Goal: Information Seeking & Learning: Learn about a topic

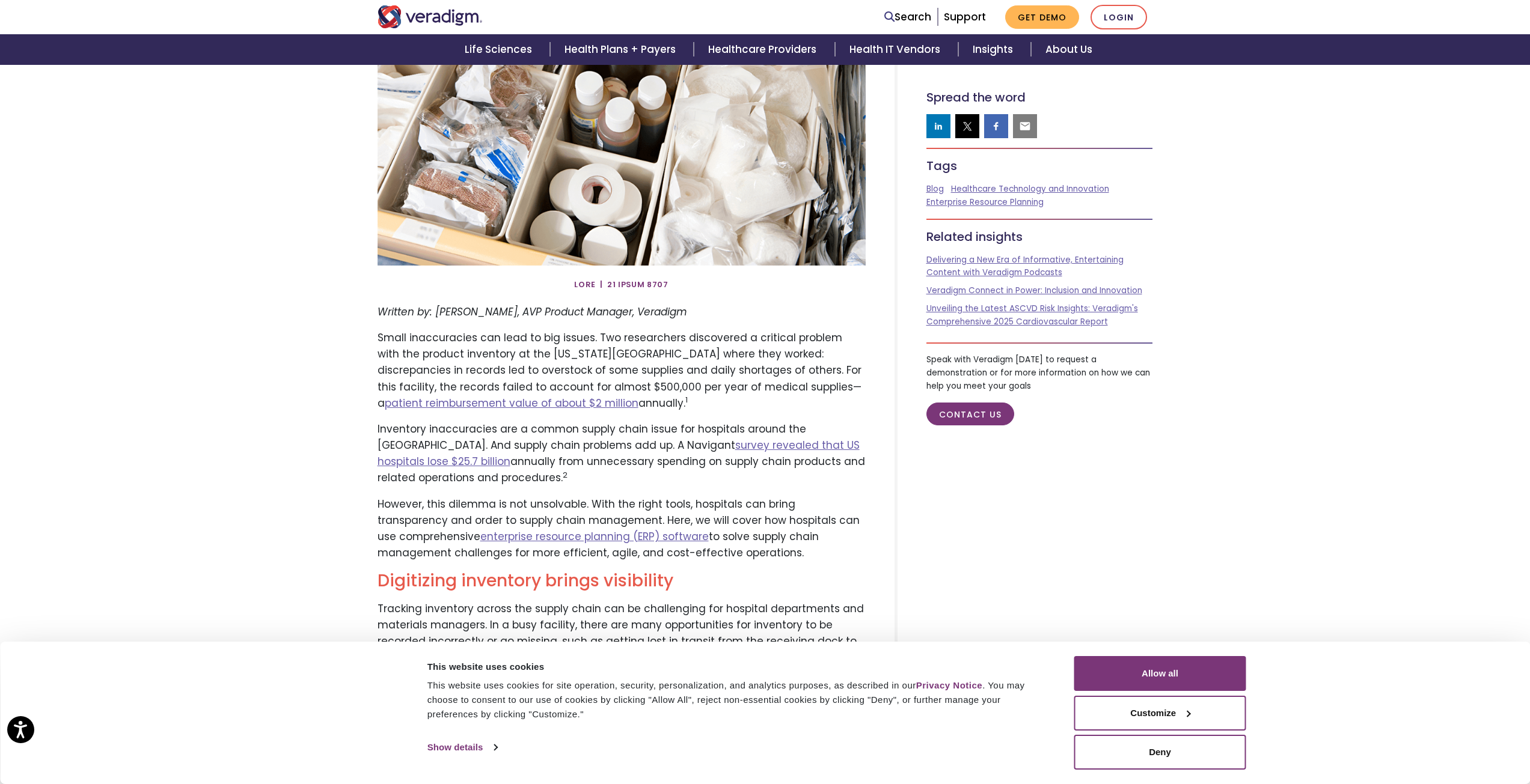
scroll to position [240, 0]
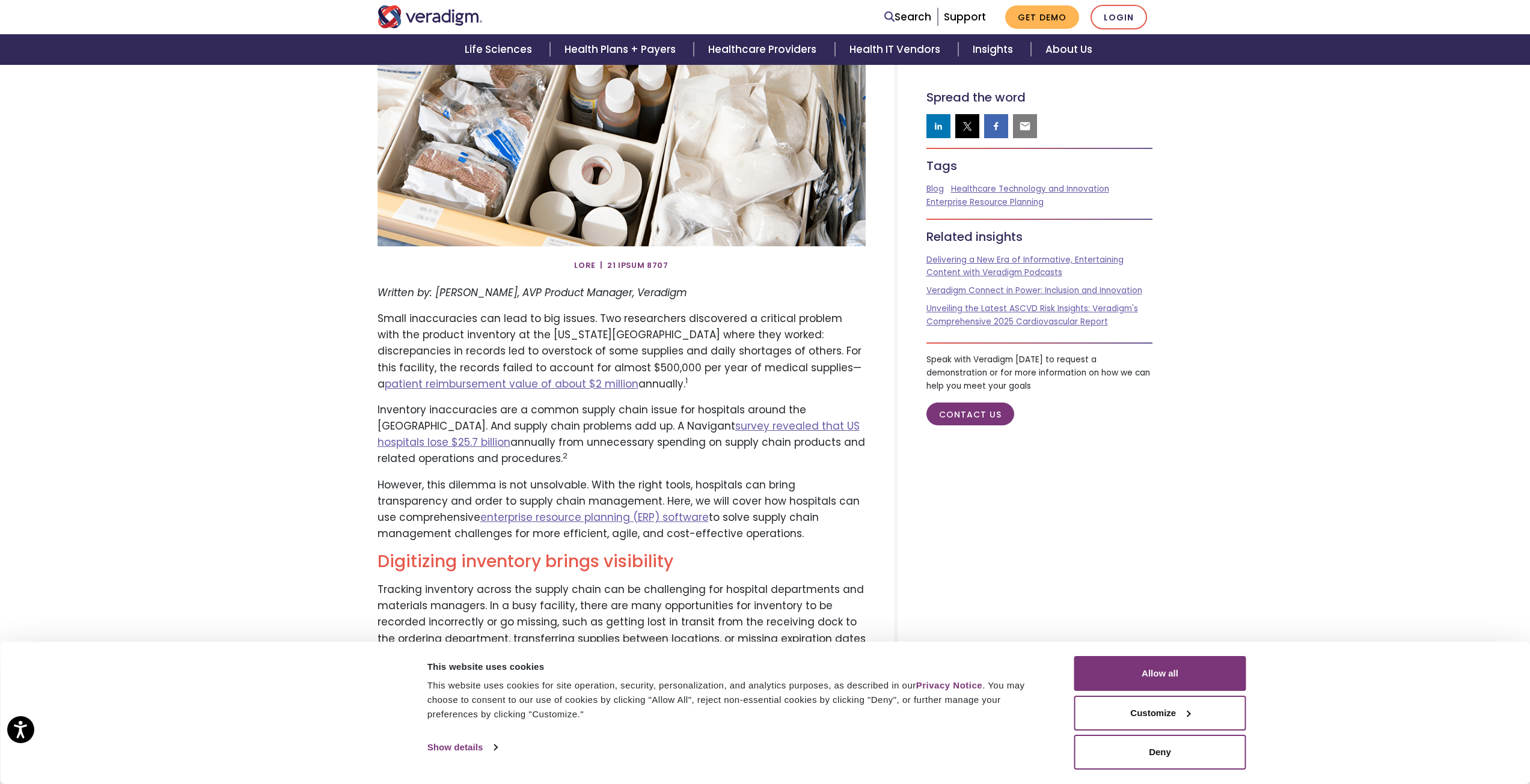
click at [445, 409] on p "Inventory inaccuracies are a common supply chain issue for hospitals around the…" at bounding box center [621, 435] width 488 height 66
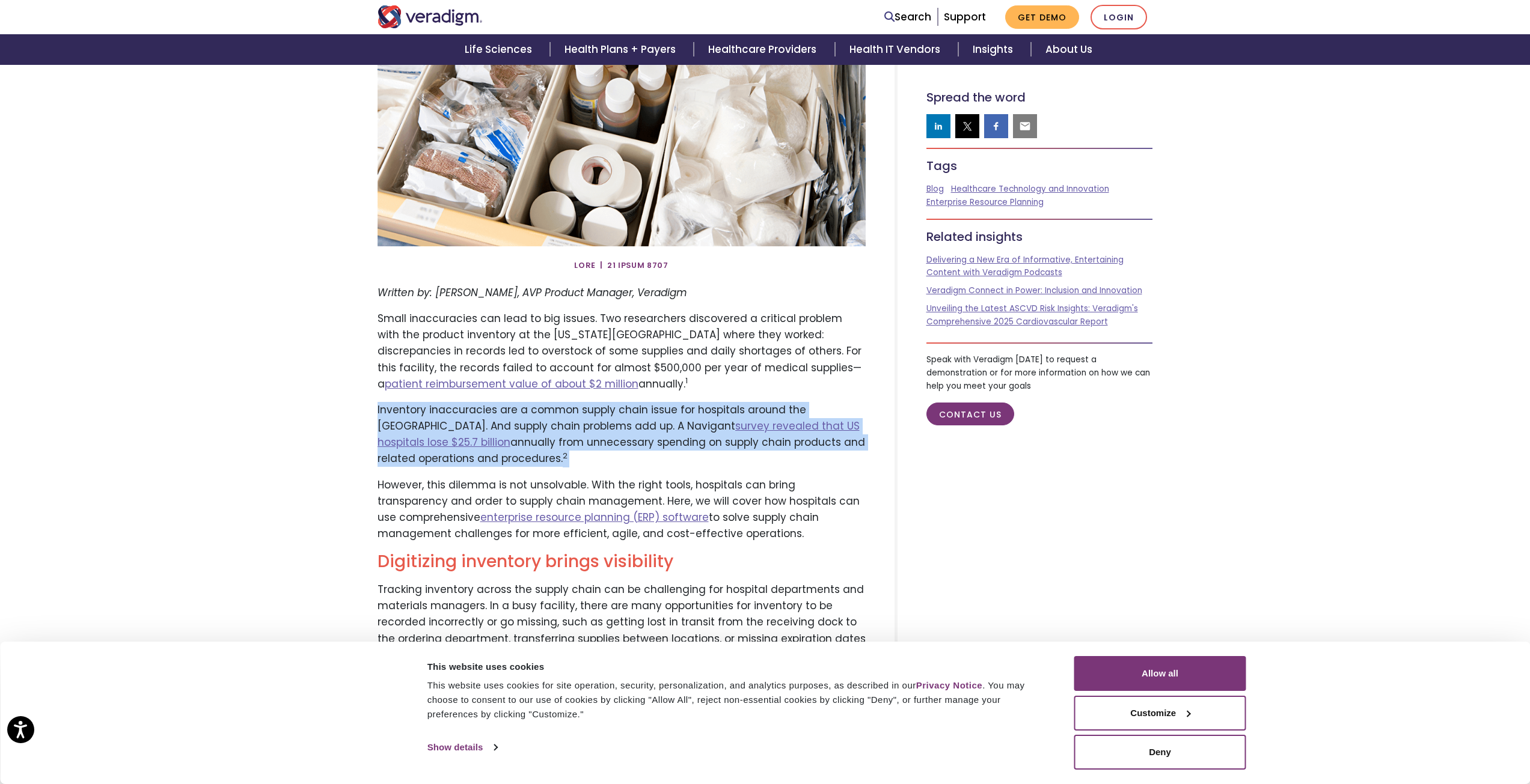
click at [445, 409] on p "Inventory inaccuracies are a common supply chain issue for hospitals around the…" at bounding box center [621, 435] width 488 height 66
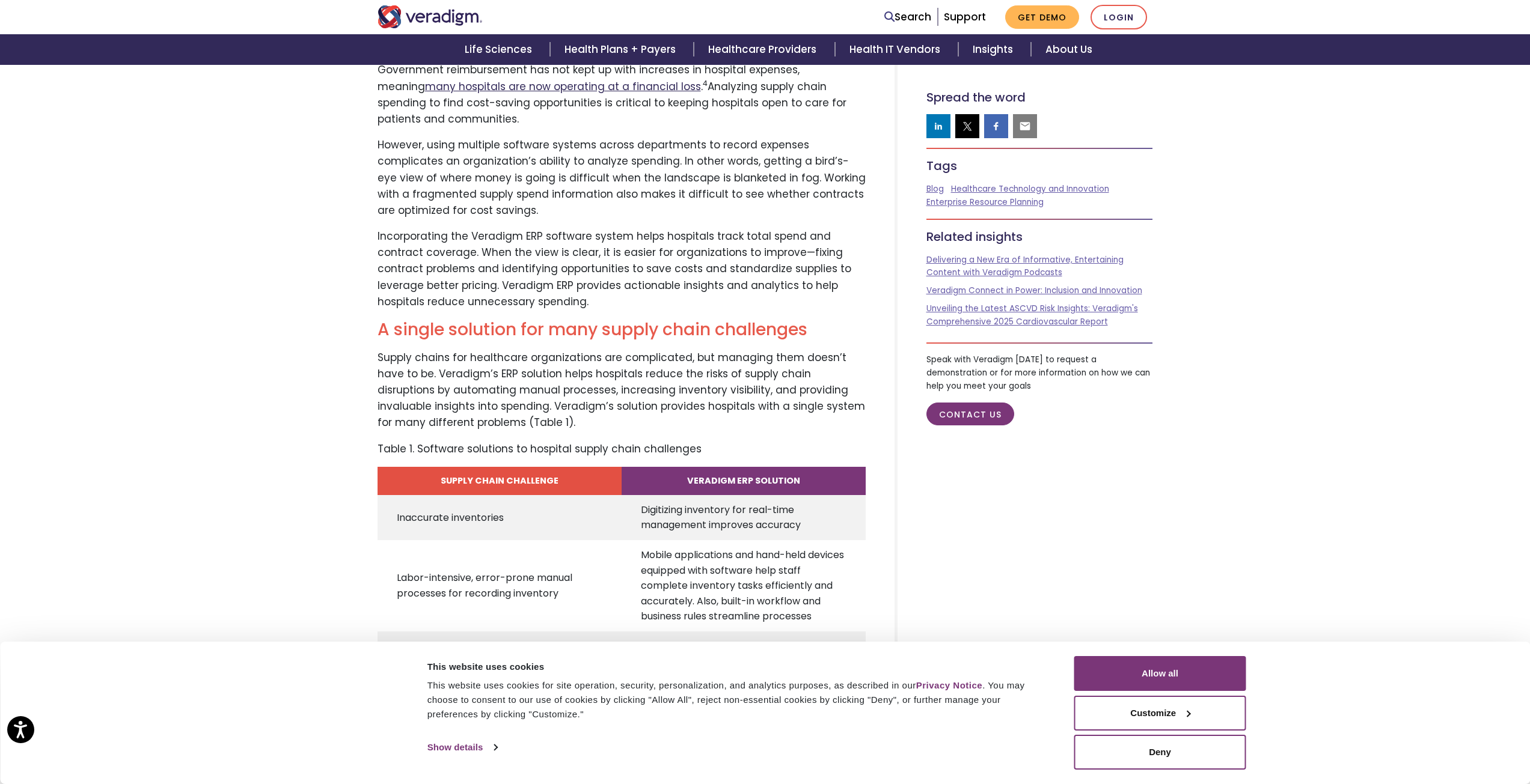
scroll to position [1682, 0]
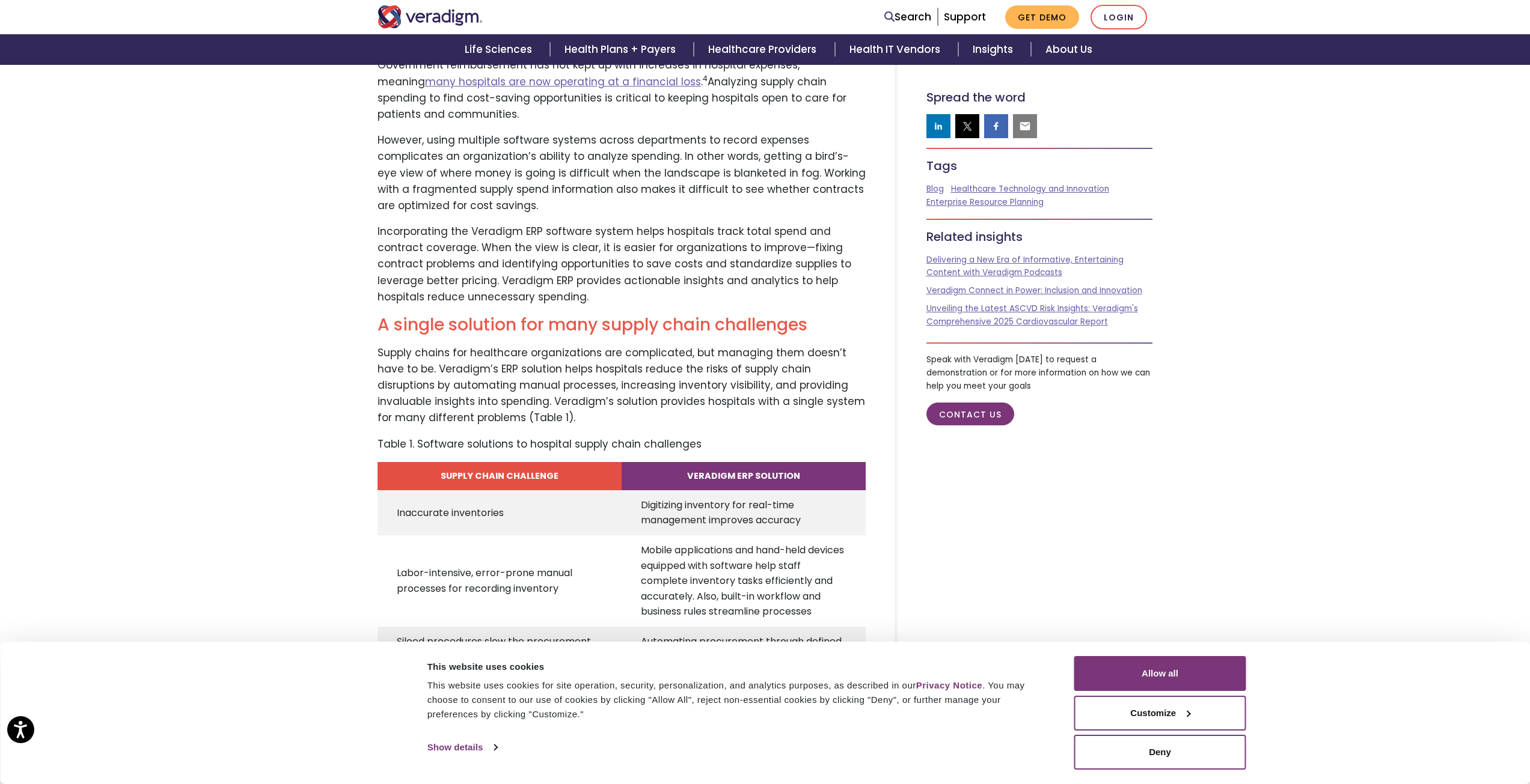
click at [542, 365] on p "Supply chains for healthcare organizations are complicated, but managing them d…" at bounding box center [621, 385] width 488 height 82
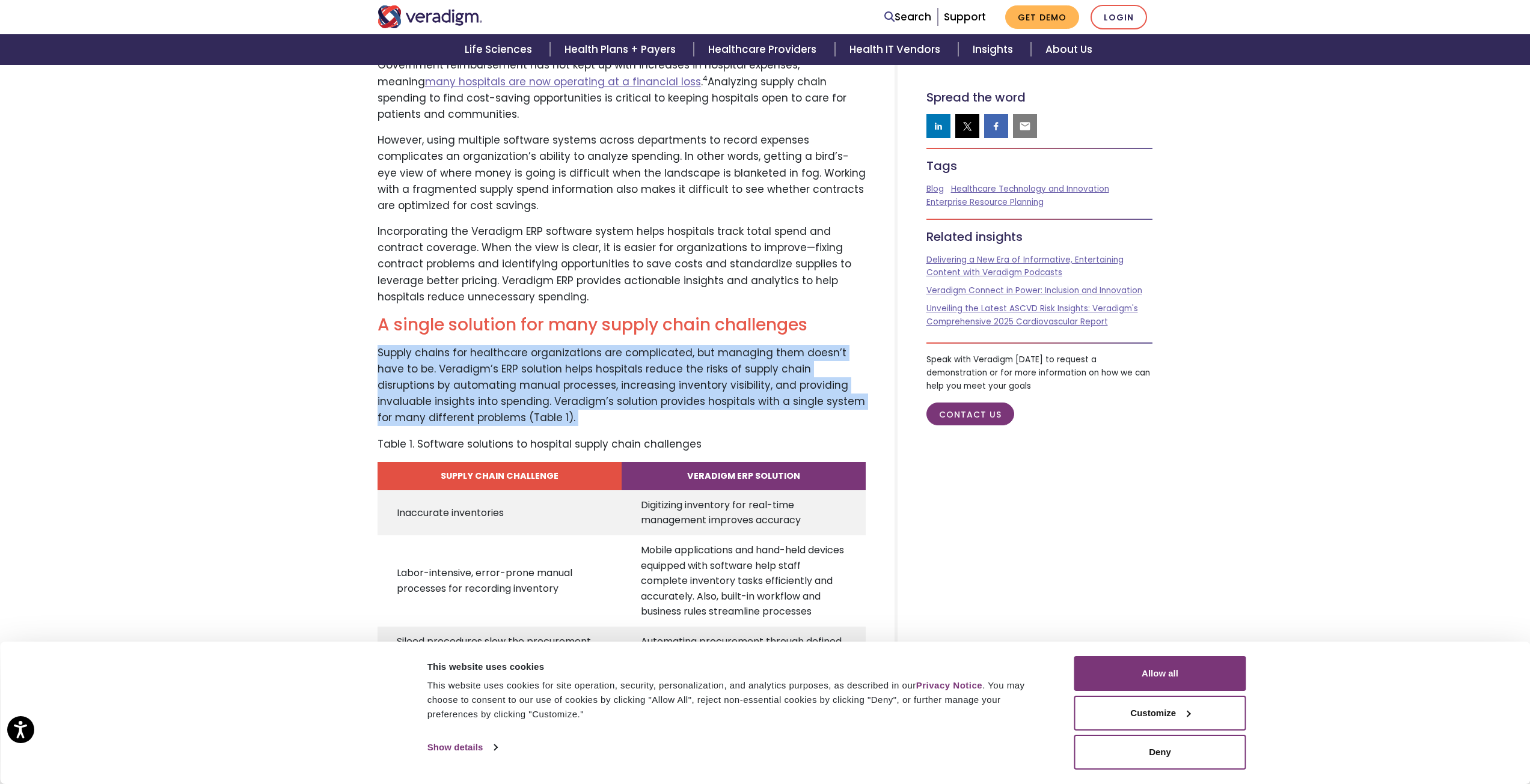
click at [542, 365] on p "Supply chains for healthcare organizations are complicated, but managing them d…" at bounding box center [621, 385] width 488 height 82
click at [542, 390] on p "Supply chains for healthcare organizations are complicated, but managing them d…" at bounding box center [621, 385] width 488 height 82
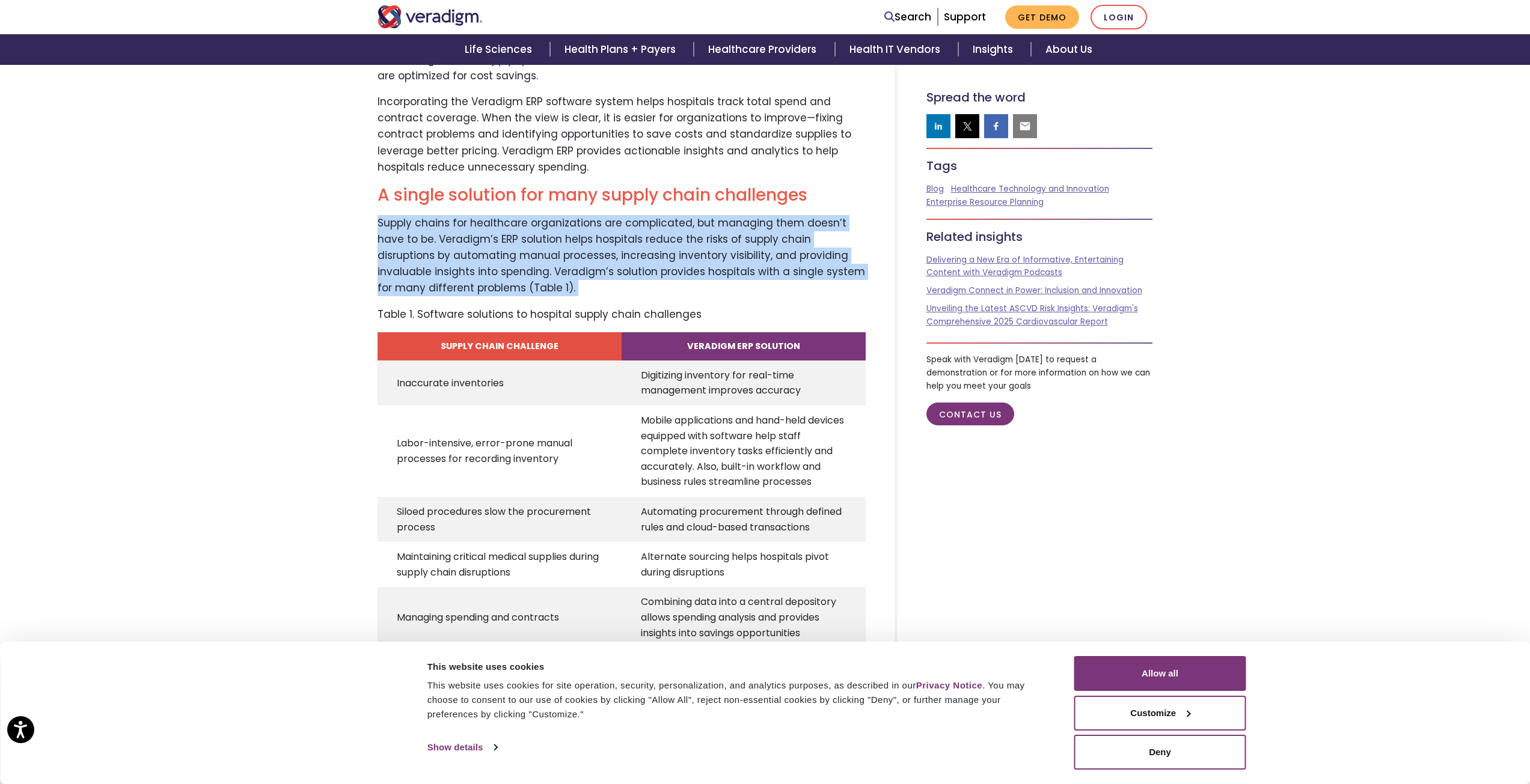
scroll to position [1862, 0]
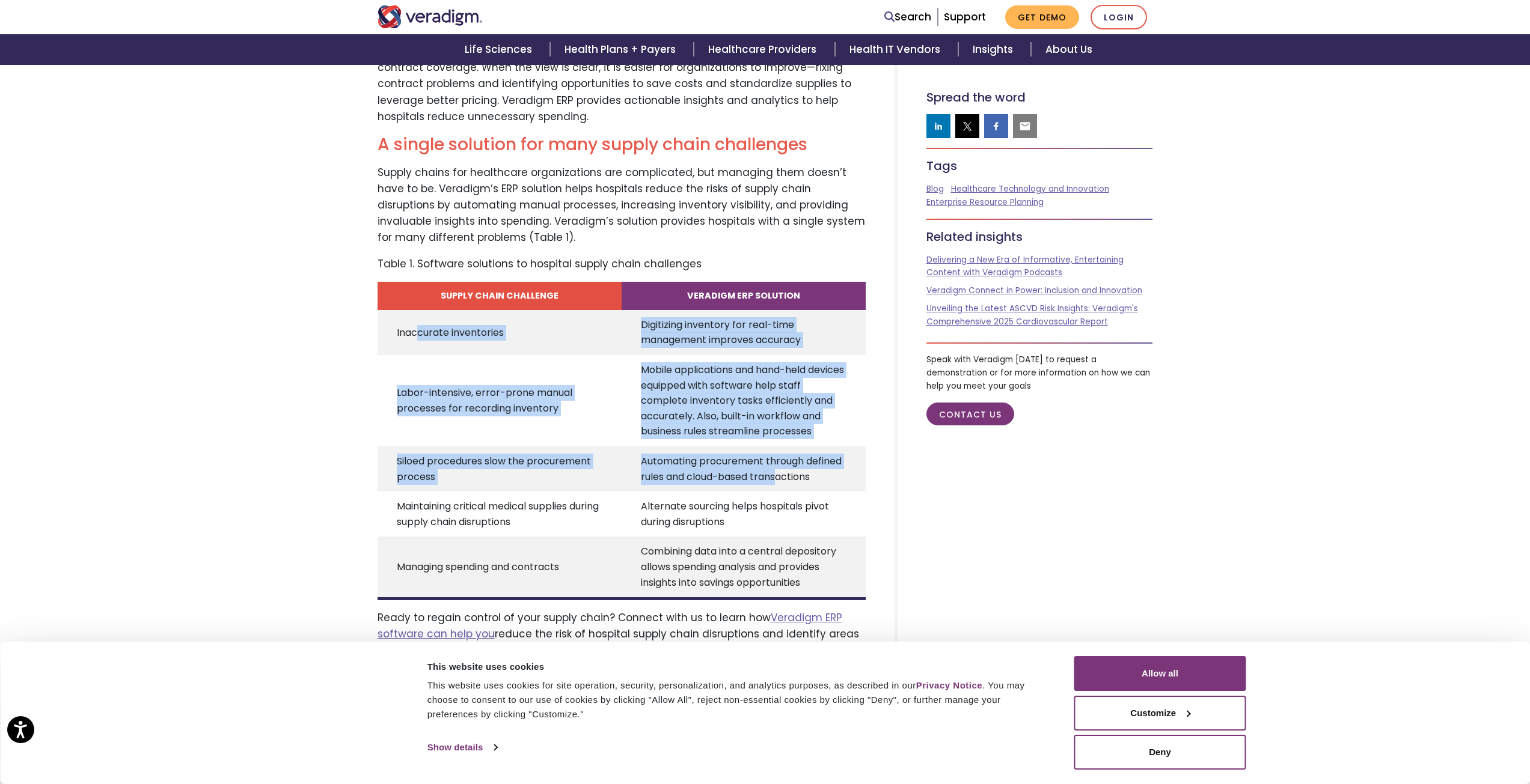
drag, startPoint x: 419, startPoint y: 312, endPoint x: 780, endPoint y: 461, distance: 390.5
click at [780, 461] on tbody "Inaccurate inventories Digitizing inventory for real-time management improves a…" at bounding box center [621, 454] width 488 height 289
click at [780, 461] on td "Automating procurement through defined rules and cloud-based transactions" at bounding box center [743, 469] width 244 height 45
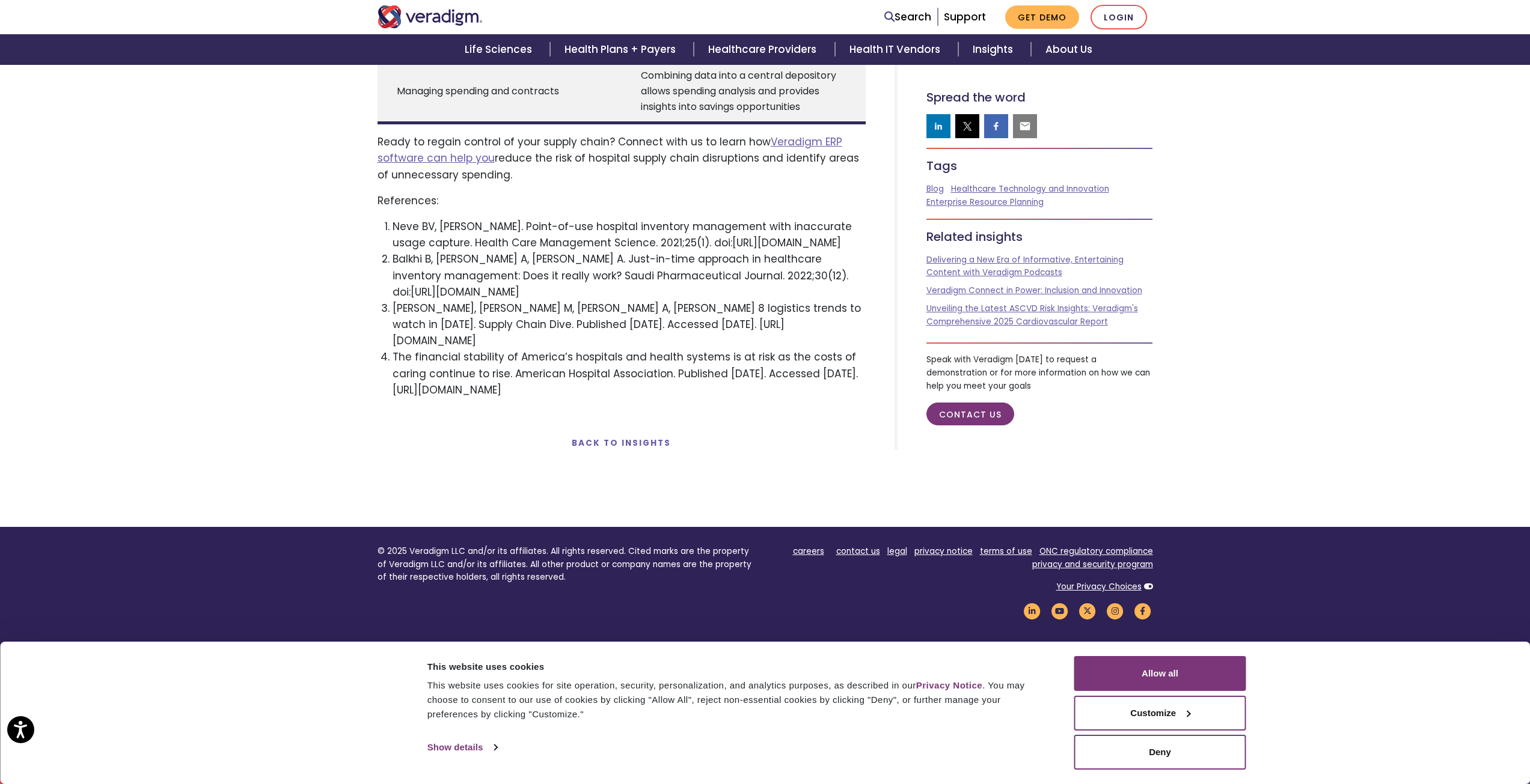
scroll to position [2355, 0]
